Goal: Task Accomplishment & Management: Use online tool/utility

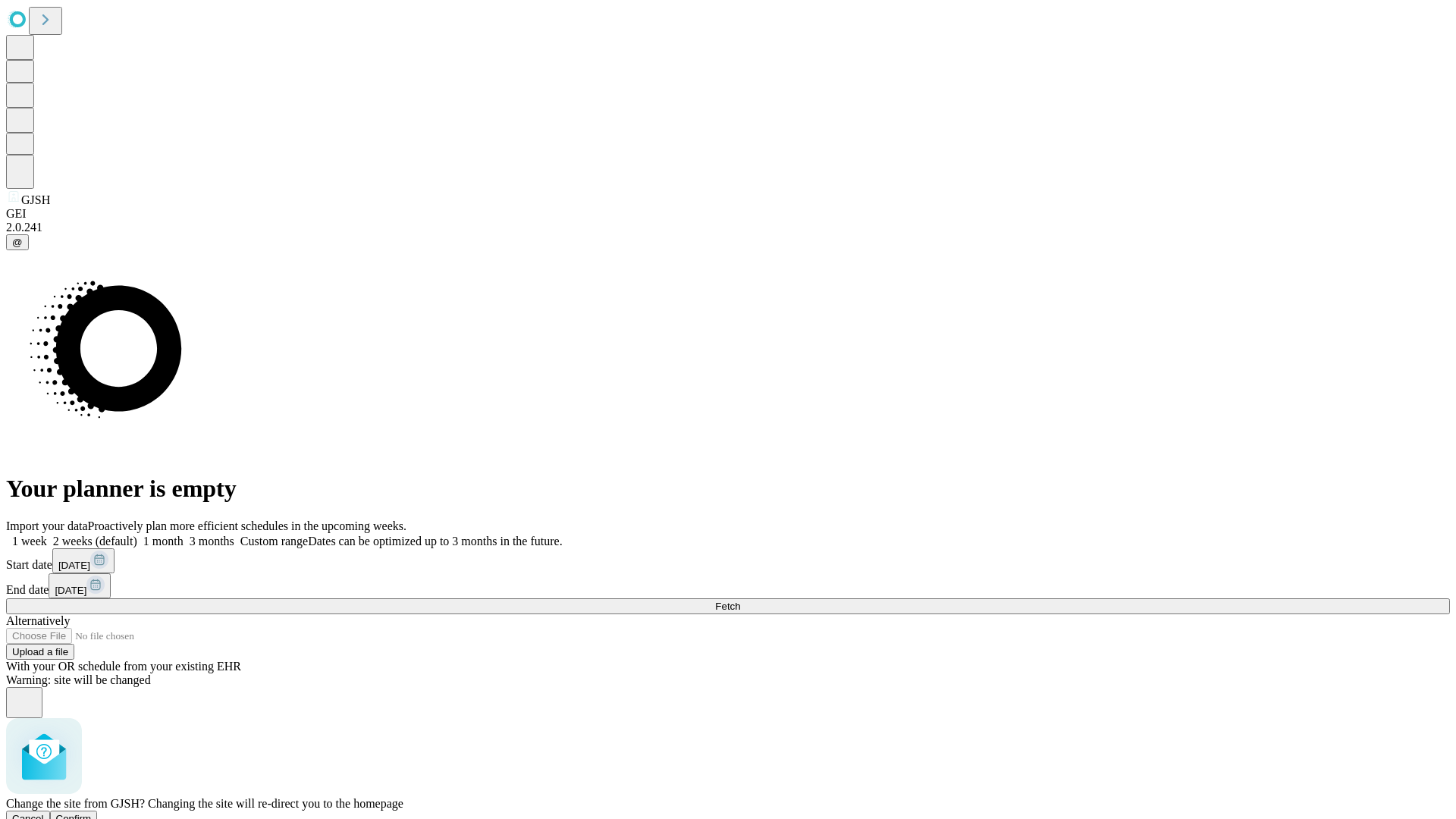
click at [92, 813] on span "Confirm" at bounding box center [74, 818] width 36 height 12
click at [184, 534] on label "1 month" at bounding box center [160, 540] width 46 height 13
click at [740, 600] on span "Fetch" at bounding box center [727, 606] width 25 height 12
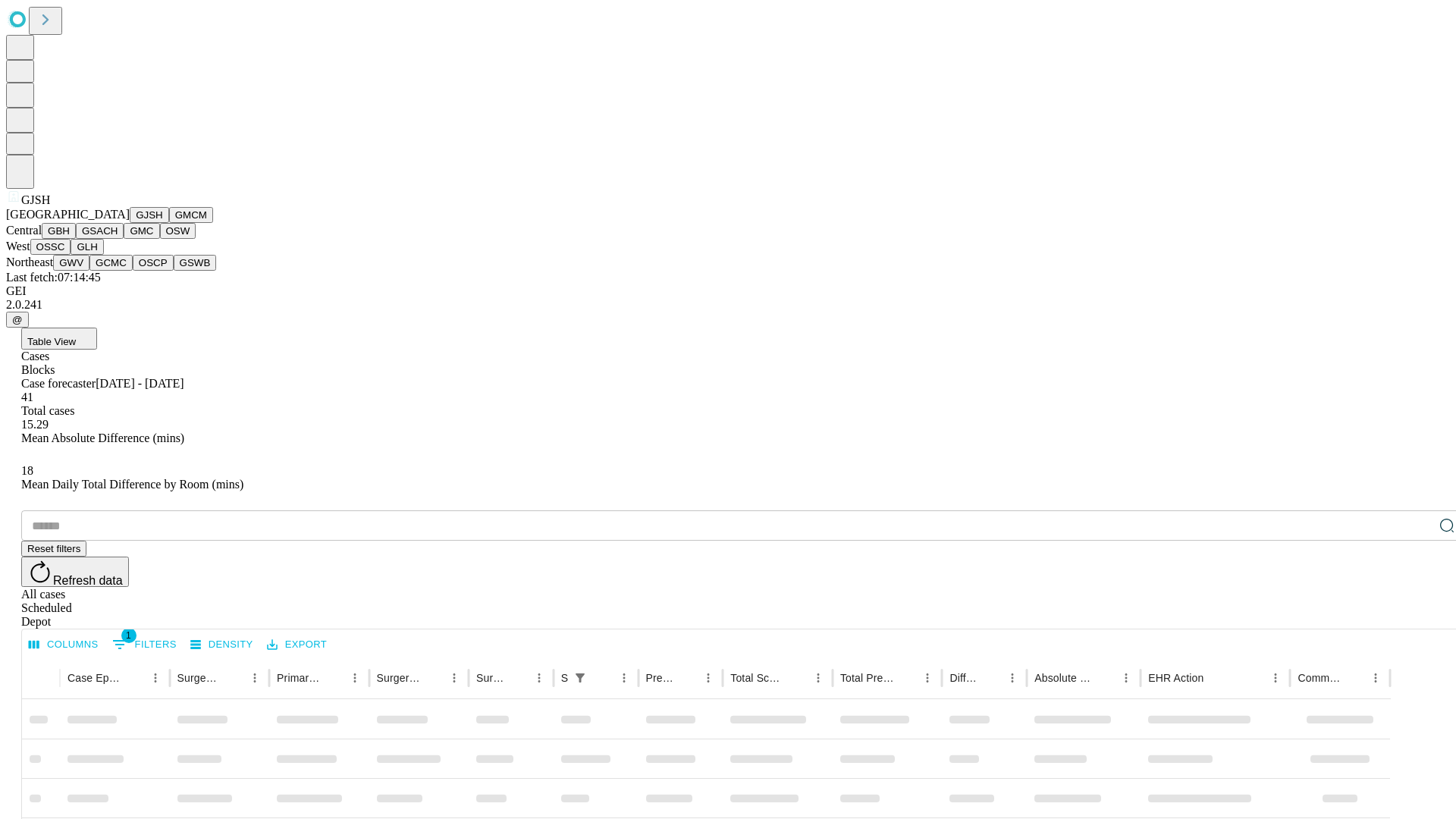
click at [169, 223] on button "GMCM" at bounding box center [191, 215] width 44 height 16
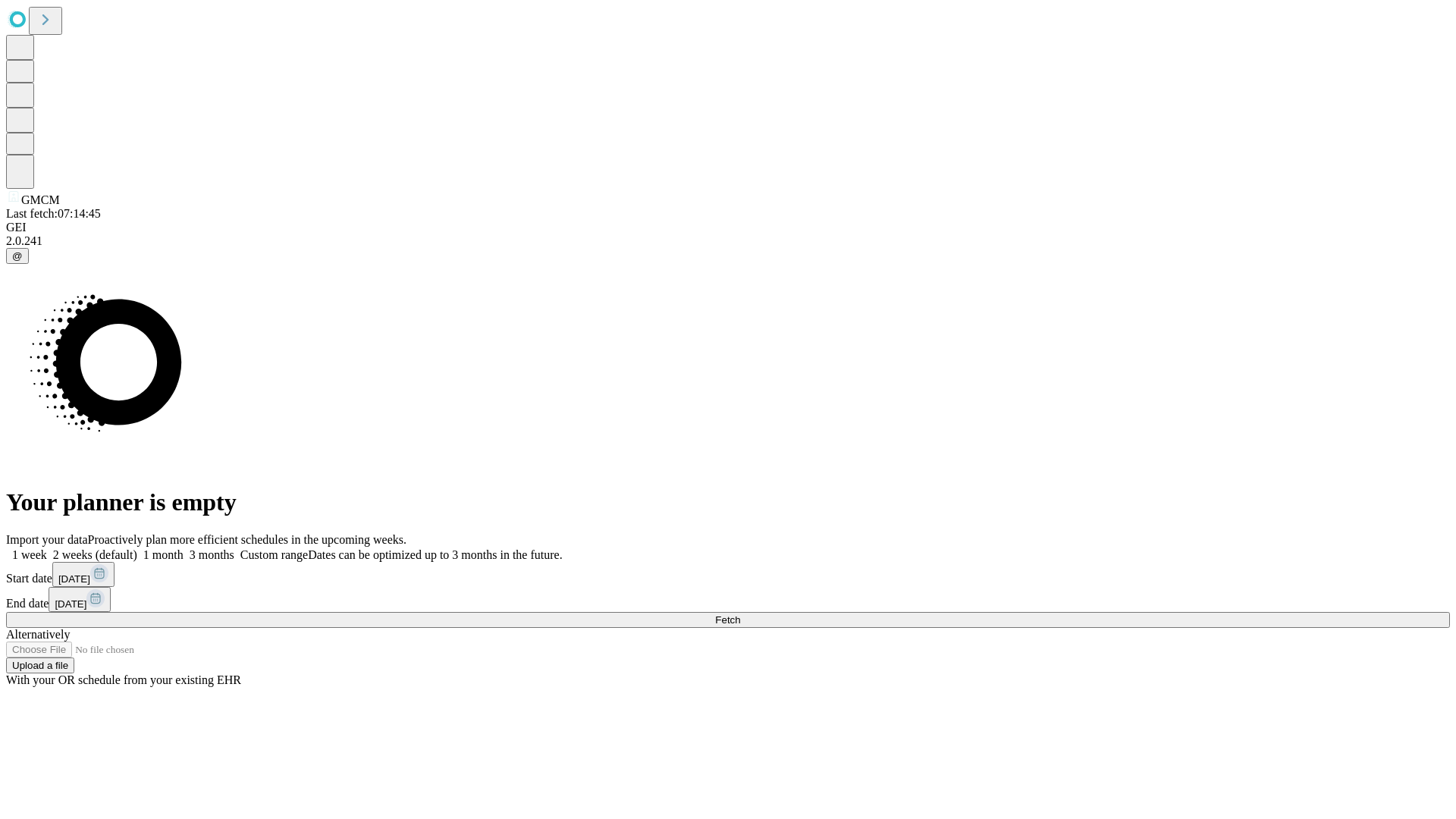
click at [184, 548] on label "1 month" at bounding box center [160, 554] width 46 height 13
click at [740, 614] on span "Fetch" at bounding box center [727, 620] width 25 height 12
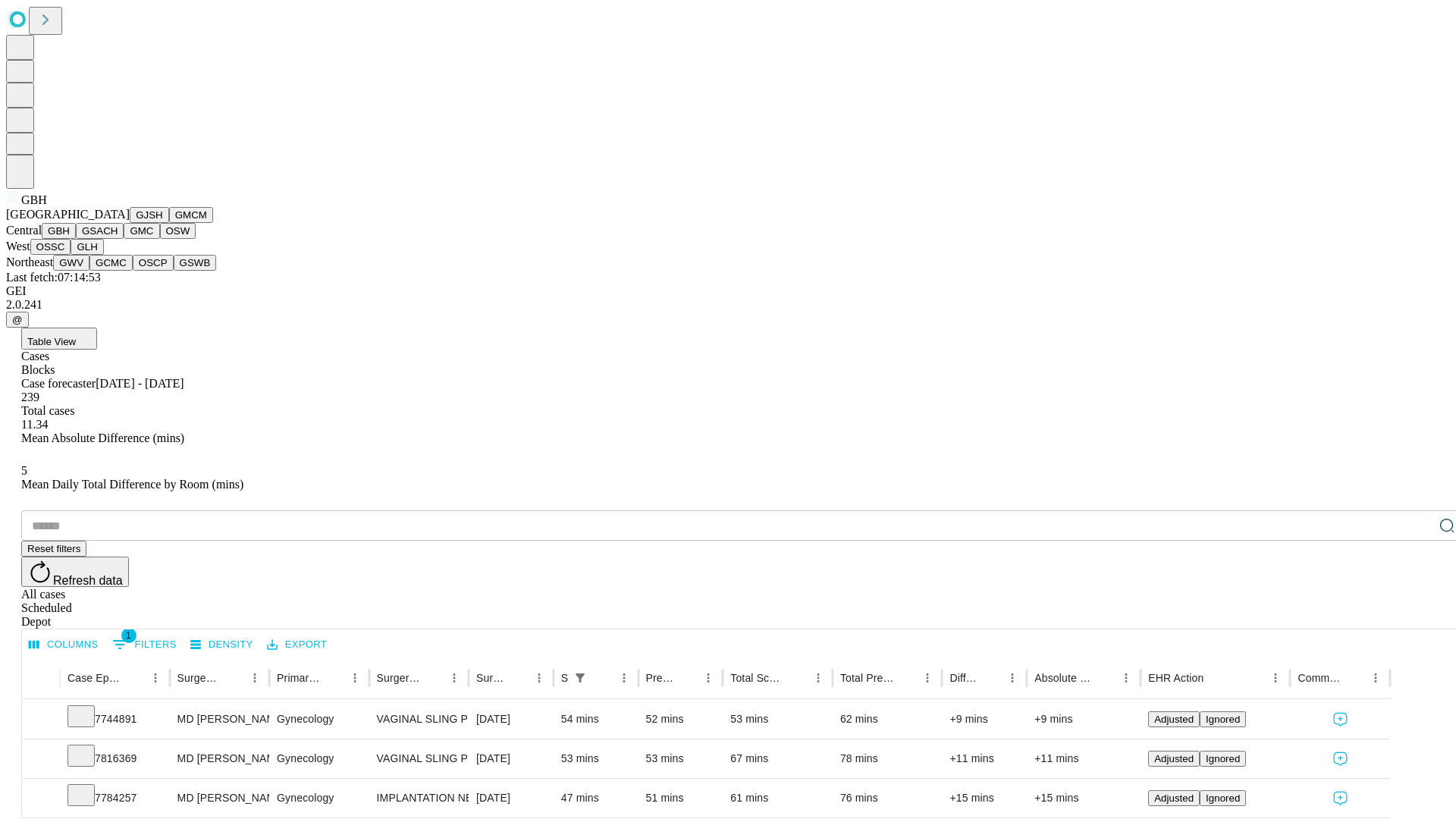
click at [118, 239] on button "GSACH" at bounding box center [99, 230] width 47 height 16
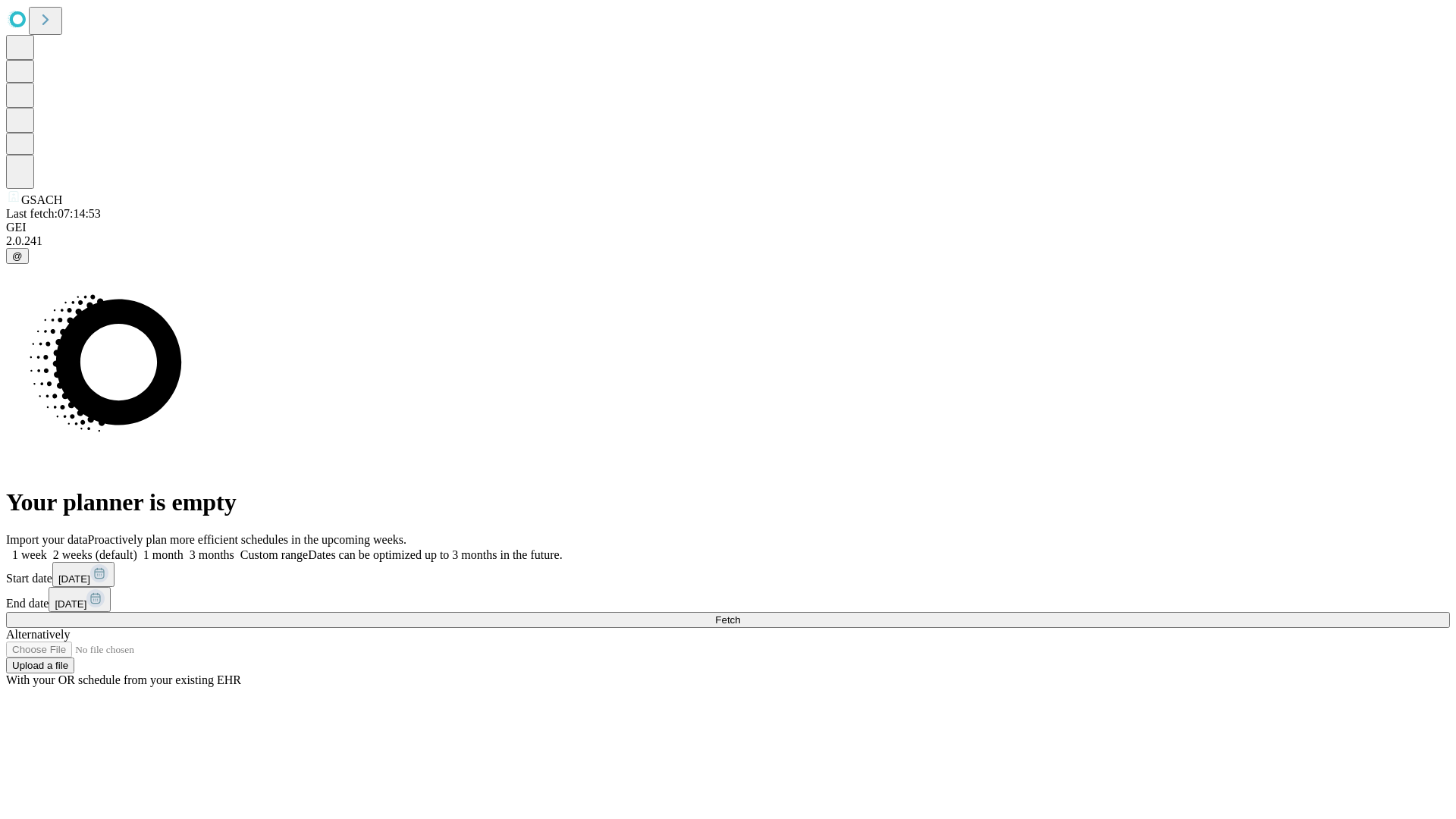
click at [184, 548] on label "1 month" at bounding box center [160, 554] width 46 height 13
click at [740, 614] on span "Fetch" at bounding box center [727, 620] width 25 height 12
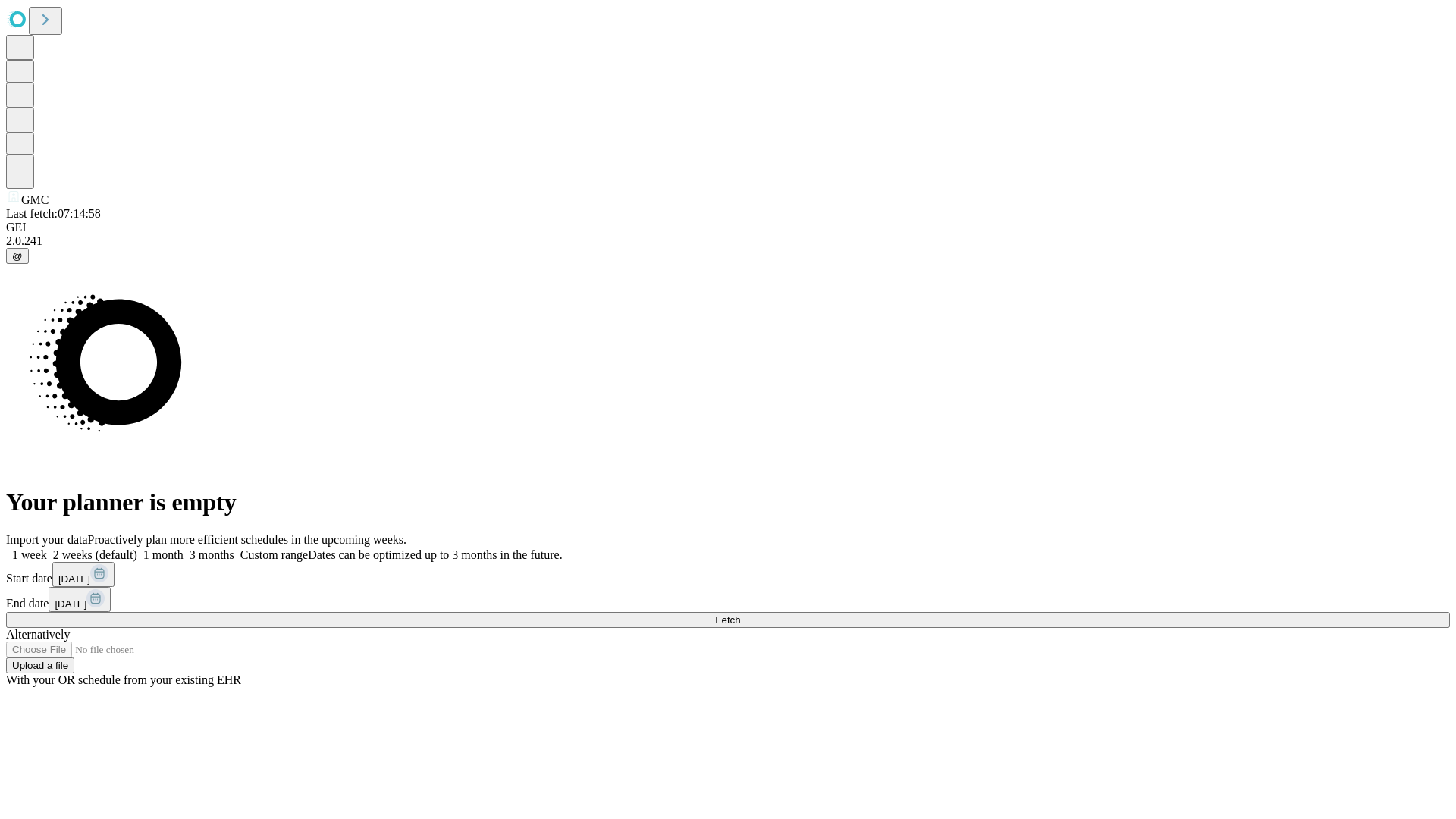
click at [184, 548] on label "1 month" at bounding box center [160, 554] width 46 height 13
click at [740, 614] on span "Fetch" at bounding box center [727, 620] width 25 height 12
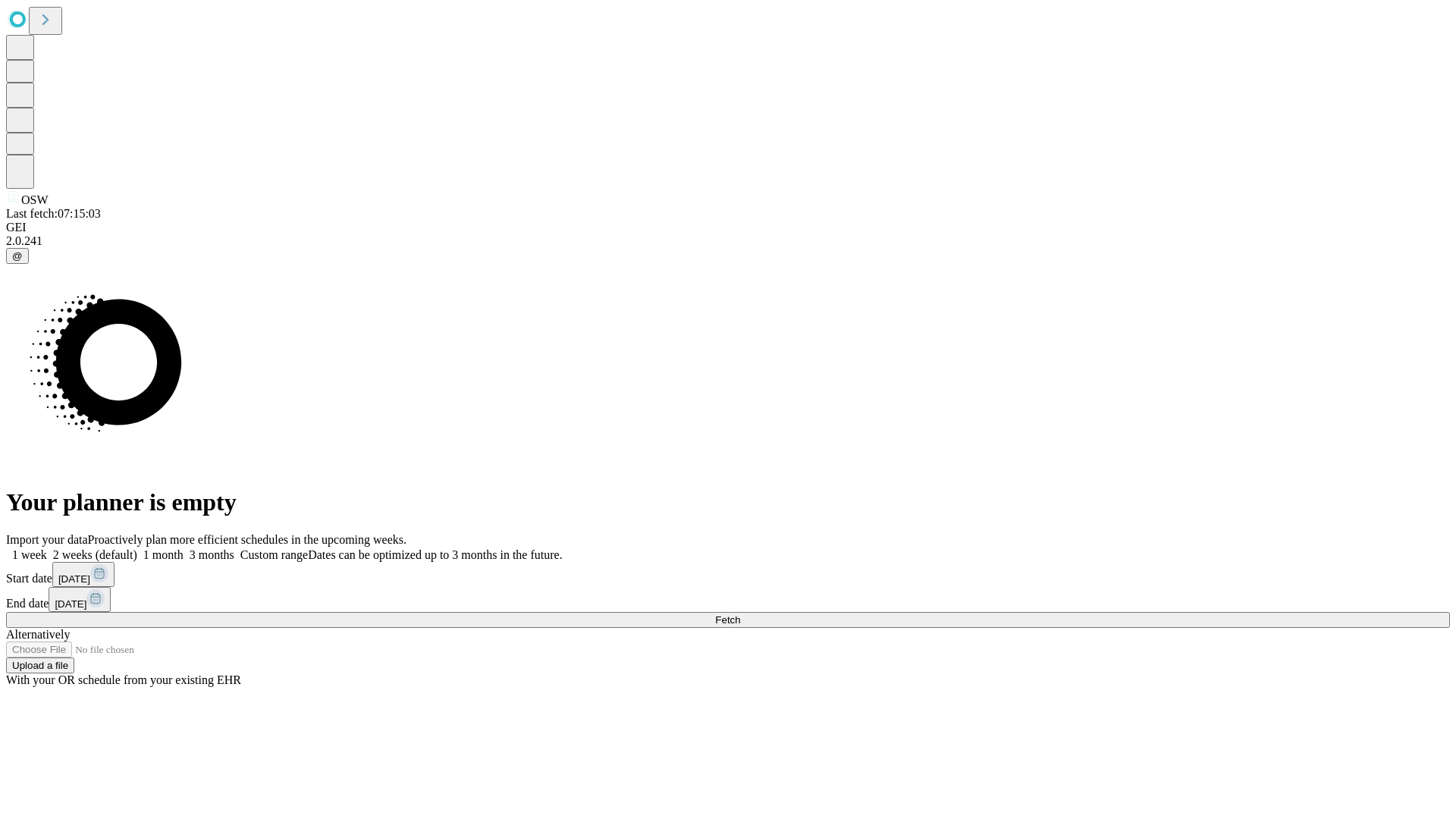
click at [184, 548] on label "1 month" at bounding box center [160, 554] width 46 height 13
click at [740, 614] on span "Fetch" at bounding box center [727, 620] width 25 height 12
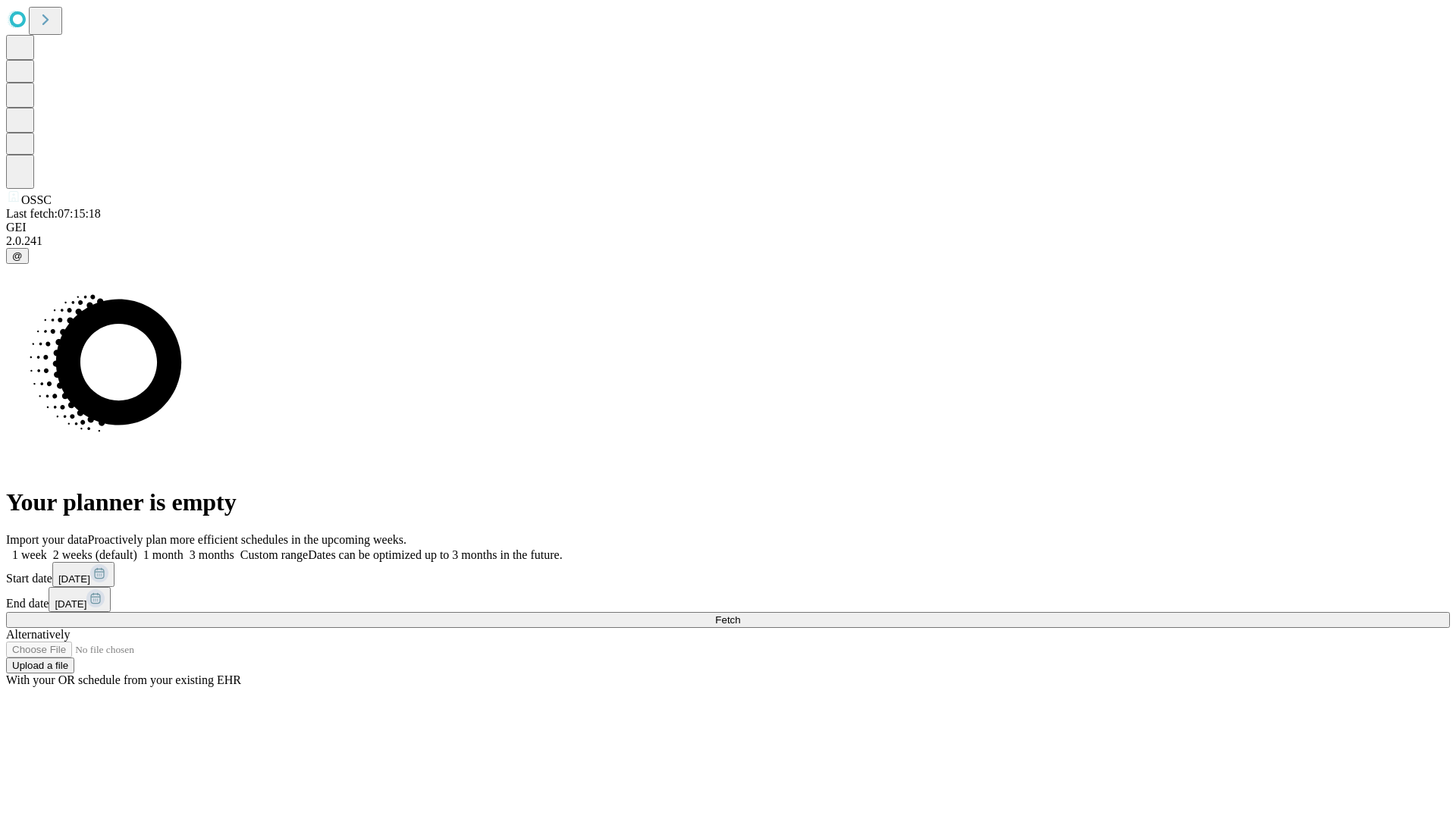
click at [184, 548] on label "1 month" at bounding box center [160, 554] width 46 height 13
click at [740, 614] on span "Fetch" at bounding box center [727, 620] width 25 height 12
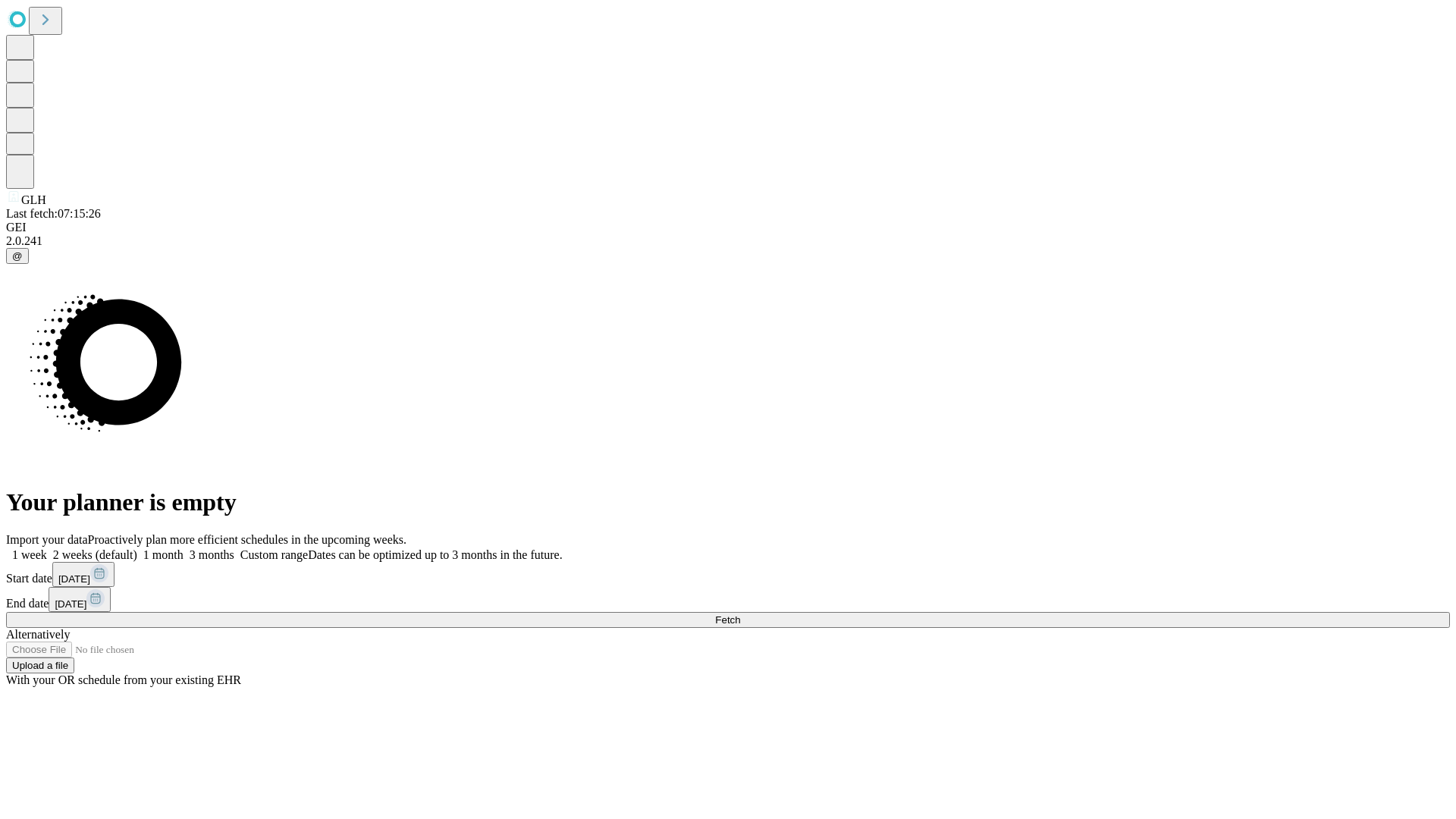
click at [184, 548] on label "1 month" at bounding box center [160, 554] width 46 height 13
click at [740, 614] on span "Fetch" at bounding box center [727, 620] width 25 height 12
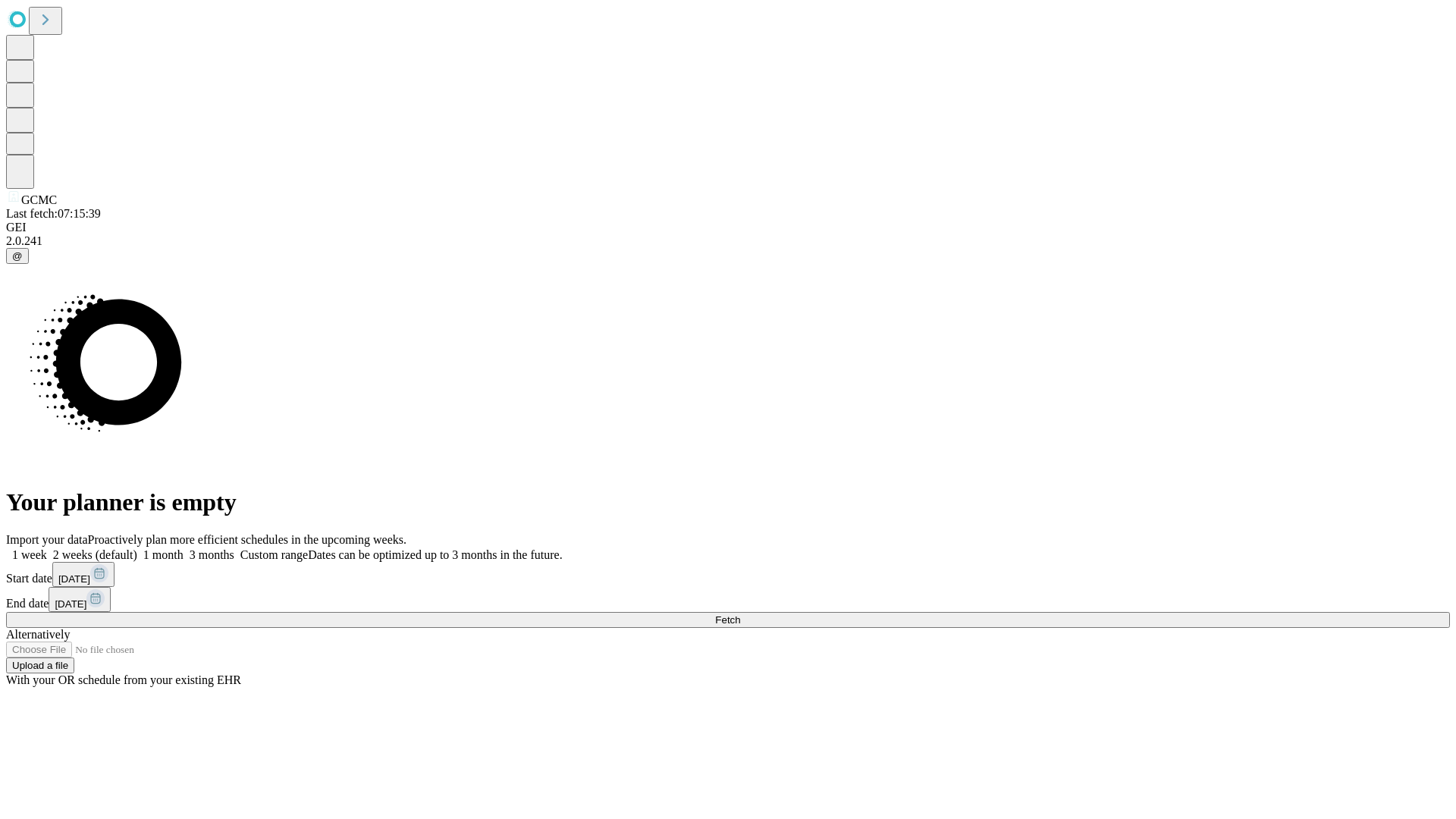
click at [184, 548] on label "1 month" at bounding box center [160, 554] width 46 height 13
click at [740, 614] on span "Fetch" at bounding box center [727, 620] width 25 height 12
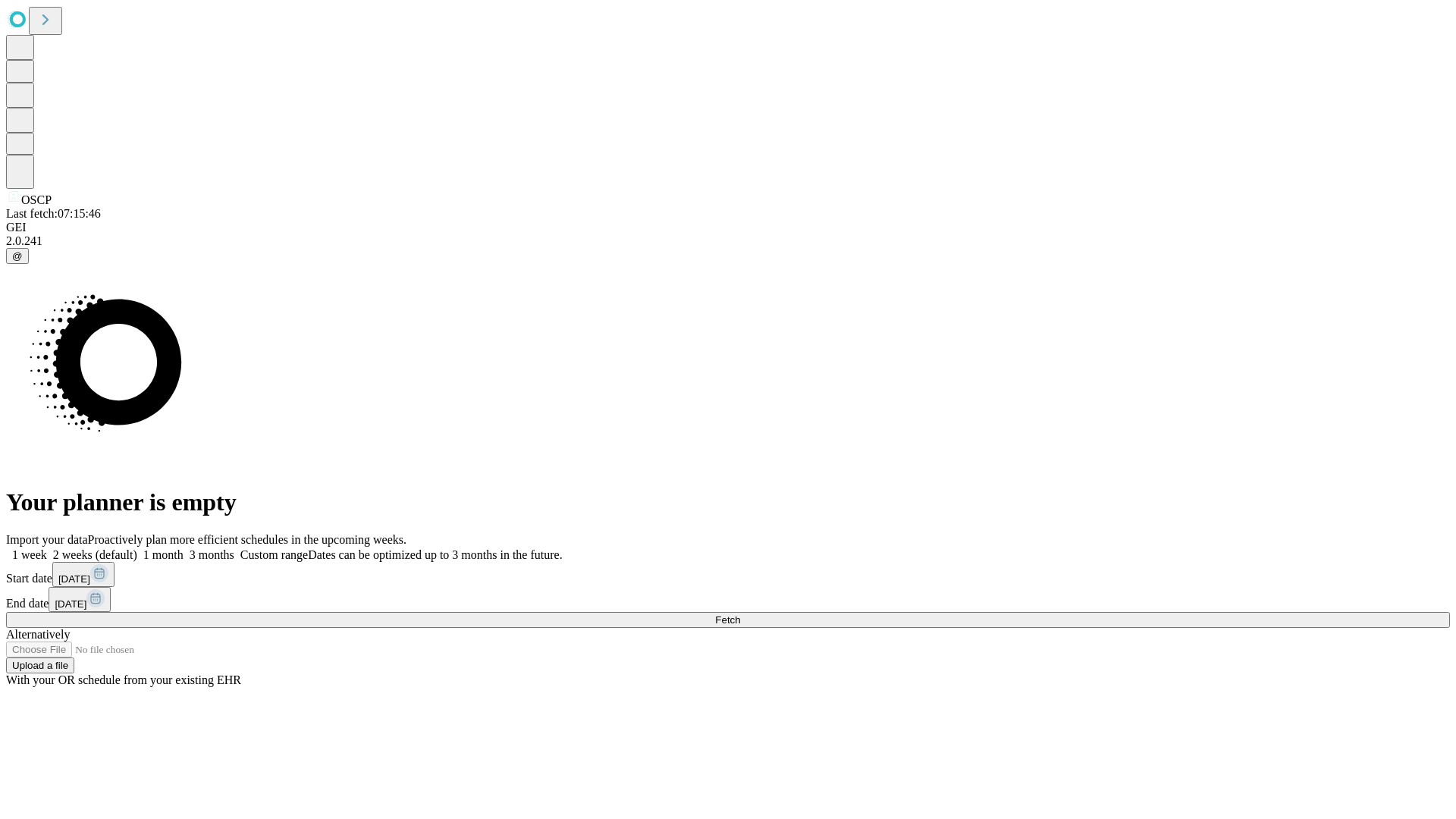
click at [184, 548] on label "1 month" at bounding box center [160, 554] width 46 height 13
click at [740, 614] on span "Fetch" at bounding box center [727, 620] width 25 height 12
